Goal: Find specific page/section: Find specific page/section

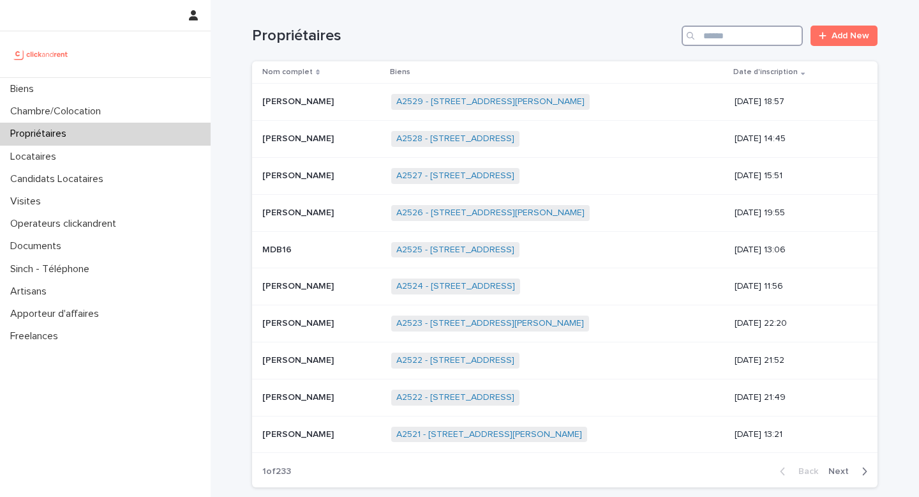
click at [707, 45] on input "Search" at bounding box center [742, 36] width 121 height 20
paste input "**********"
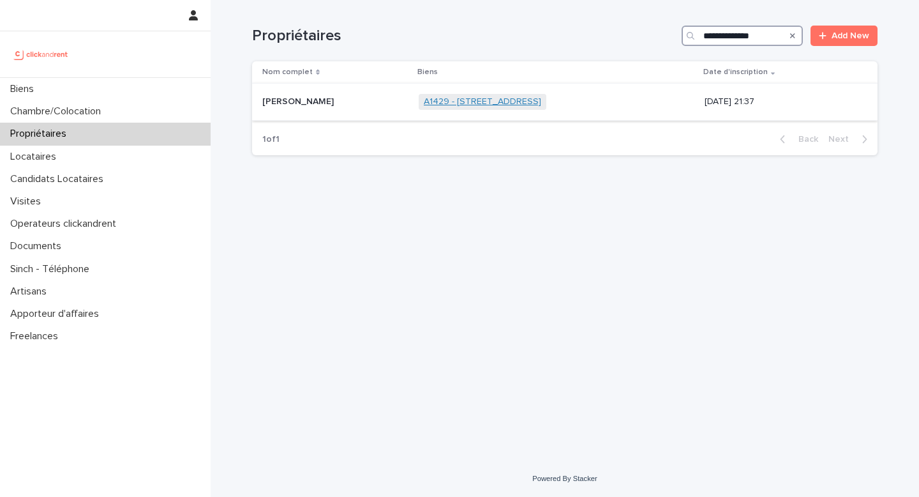
type input "**********"
click at [527, 98] on link "A1429 - [STREET_ADDRESS]" at bounding box center [482, 101] width 117 height 11
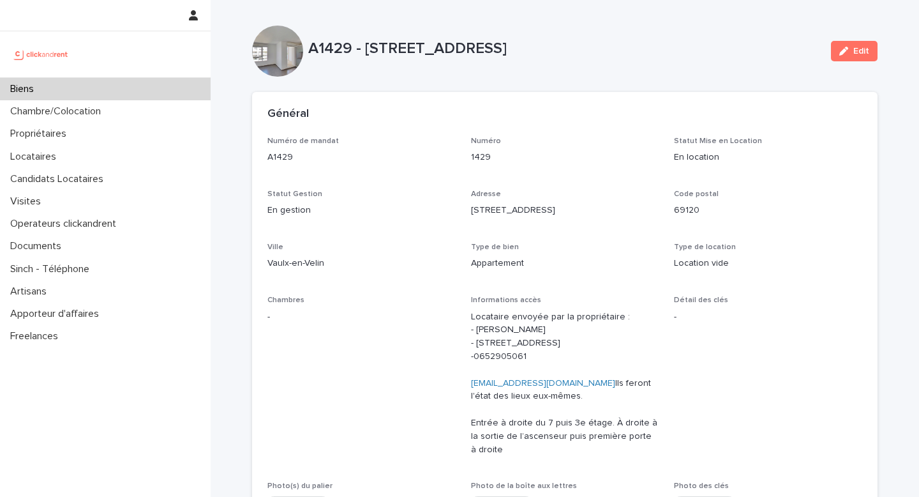
click at [110, 85] on div "Biens" at bounding box center [105, 89] width 211 height 22
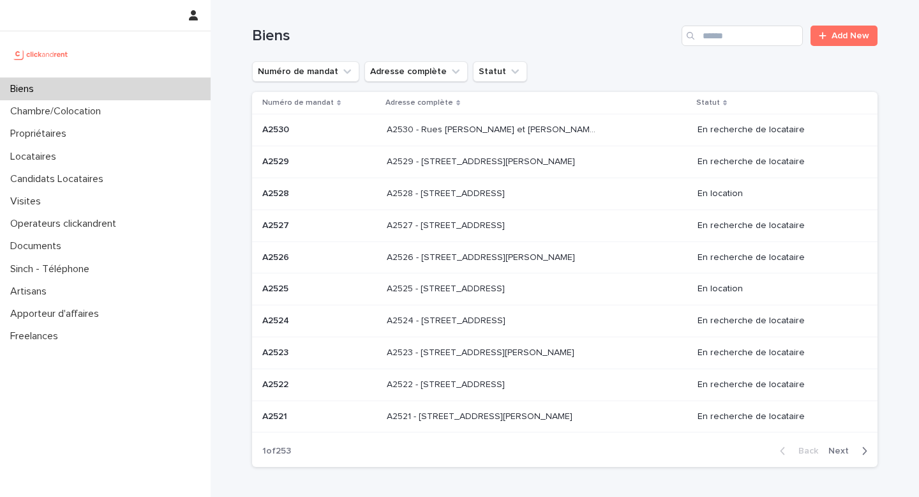
click at [45, 93] on div "Biens" at bounding box center [105, 89] width 211 height 22
click at [744, 24] on div "Biens Add New" at bounding box center [565, 30] width 626 height 61
click at [738, 36] on input "Search" at bounding box center [742, 36] width 121 height 20
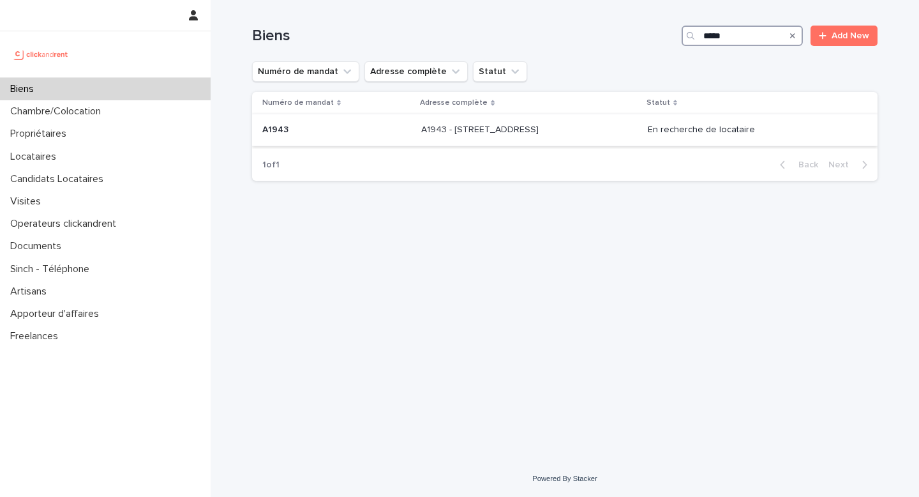
type input "*****"
click at [541, 134] on p "A1943 - [STREET_ADDRESS]" at bounding box center [481, 128] width 120 height 13
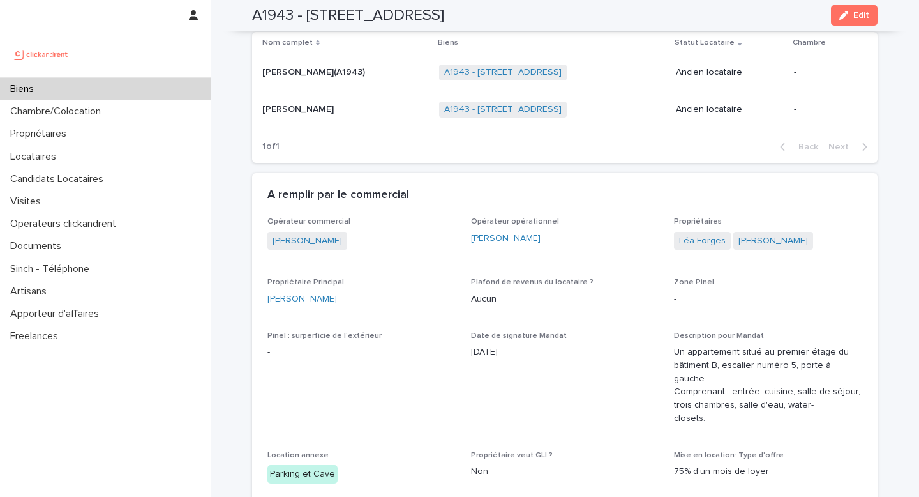
scroll to position [606, 0]
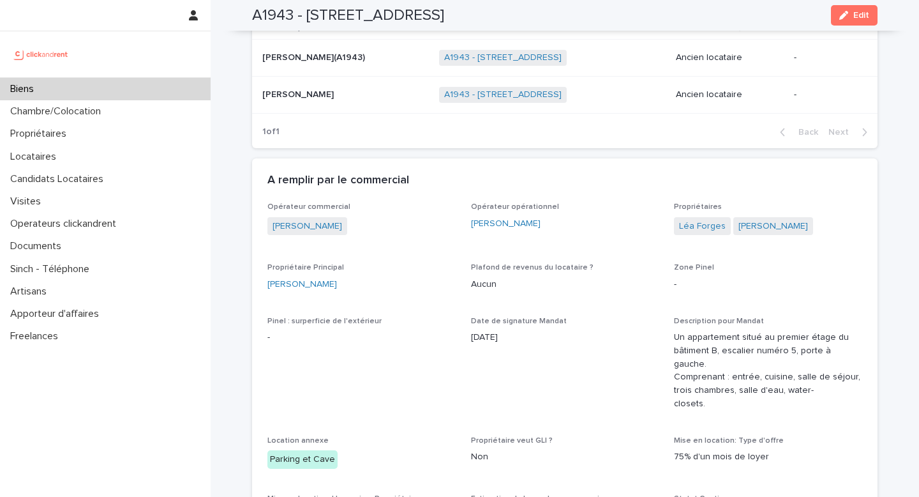
click at [345, 281] on div "[PERSON_NAME]" at bounding box center [361, 284] width 188 height 13
copy link "[PERSON_NAME]"
click at [258, 17] on h2 "A1943 - [STREET_ADDRESS]" at bounding box center [348, 15] width 192 height 19
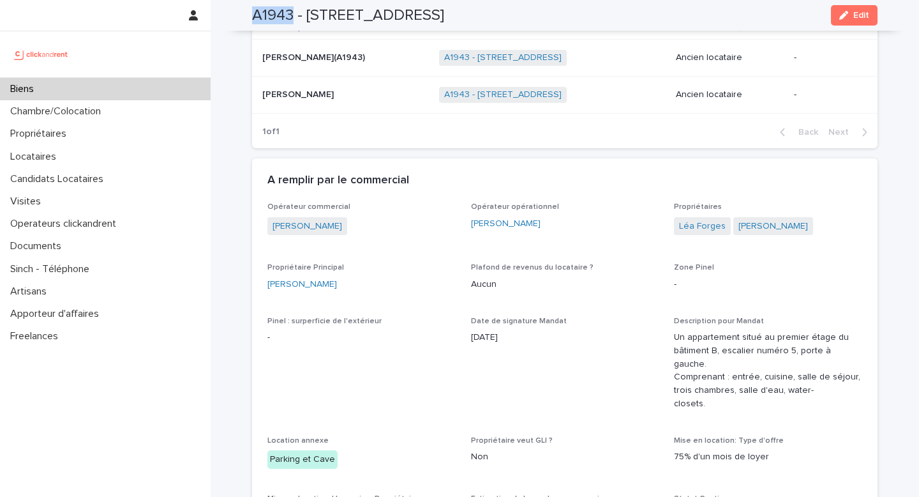
click at [258, 17] on h2 "A1943 - [STREET_ADDRESS]" at bounding box center [348, 15] width 192 height 19
copy h2 "A1943"
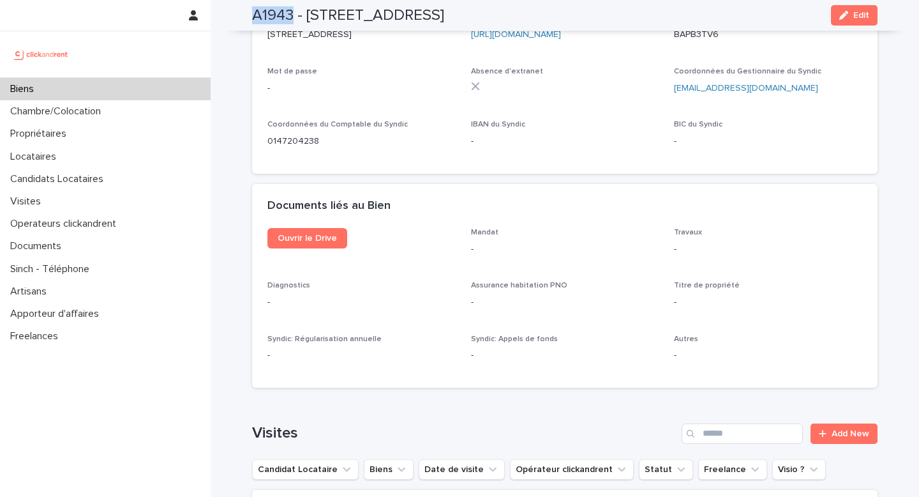
scroll to position [4551, 0]
click at [314, 227] on link "Ouvrir le Drive" at bounding box center [307, 237] width 80 height 20
